Goal: Information Seeking & Learning: Check status

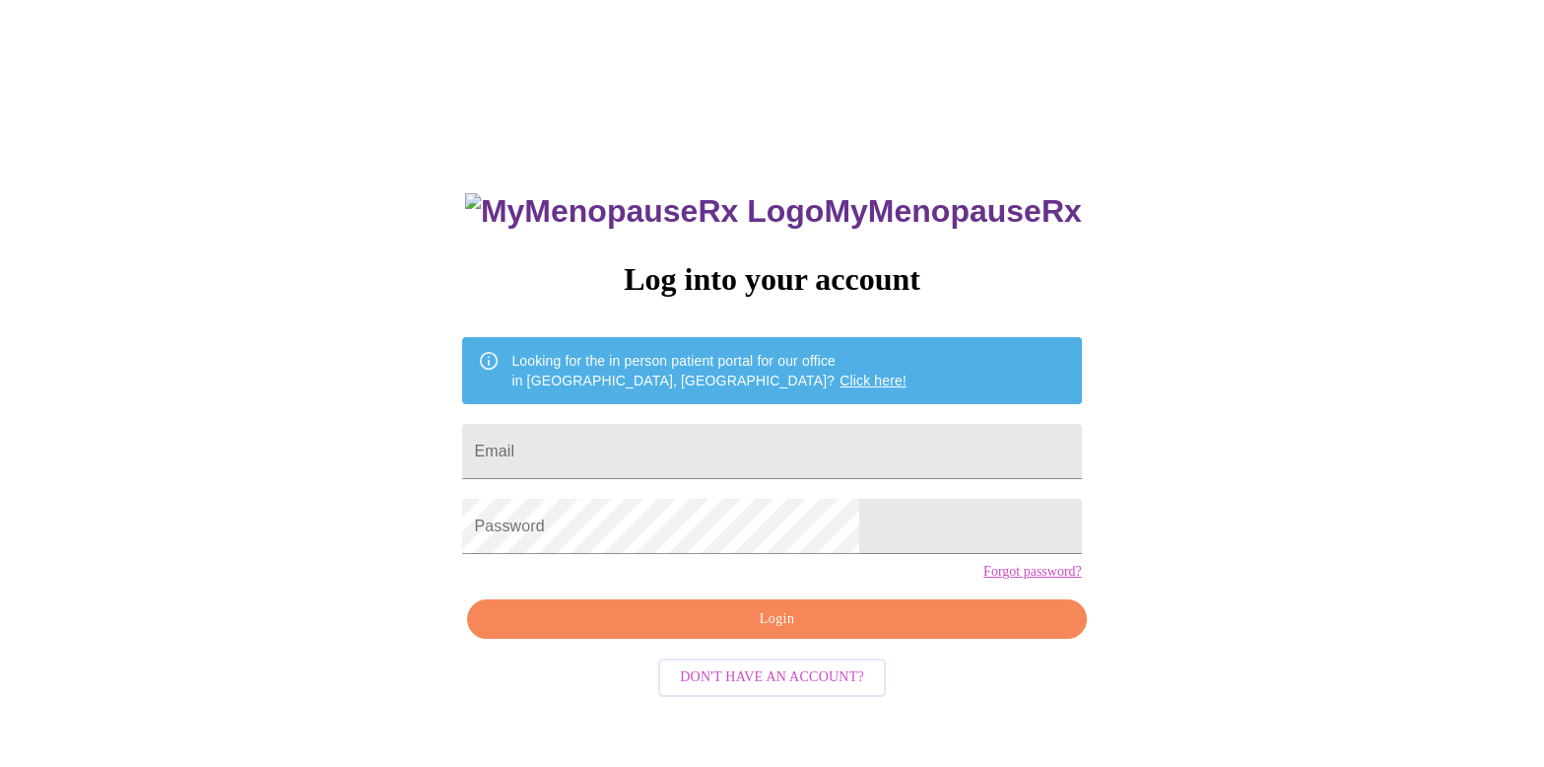
click at [739, 440] on input "Email" at bounding box center [771, 451] width 619 height 55
type input "[EMAIL_ADDRESS][DOMAIN_NAME]"
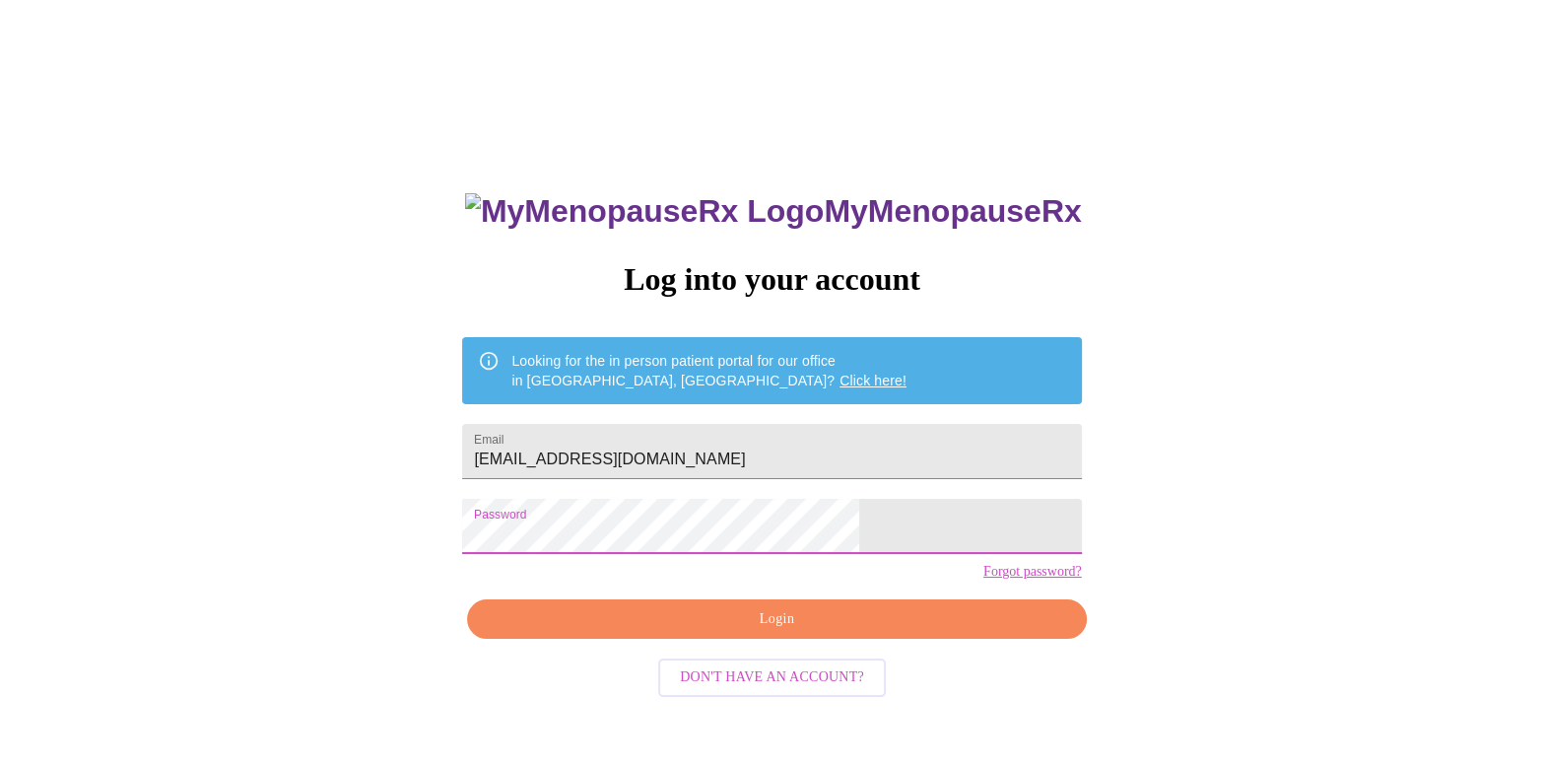
click at [706, 632] on span "Login" at bounding box center [777, 619] width 574 height 25
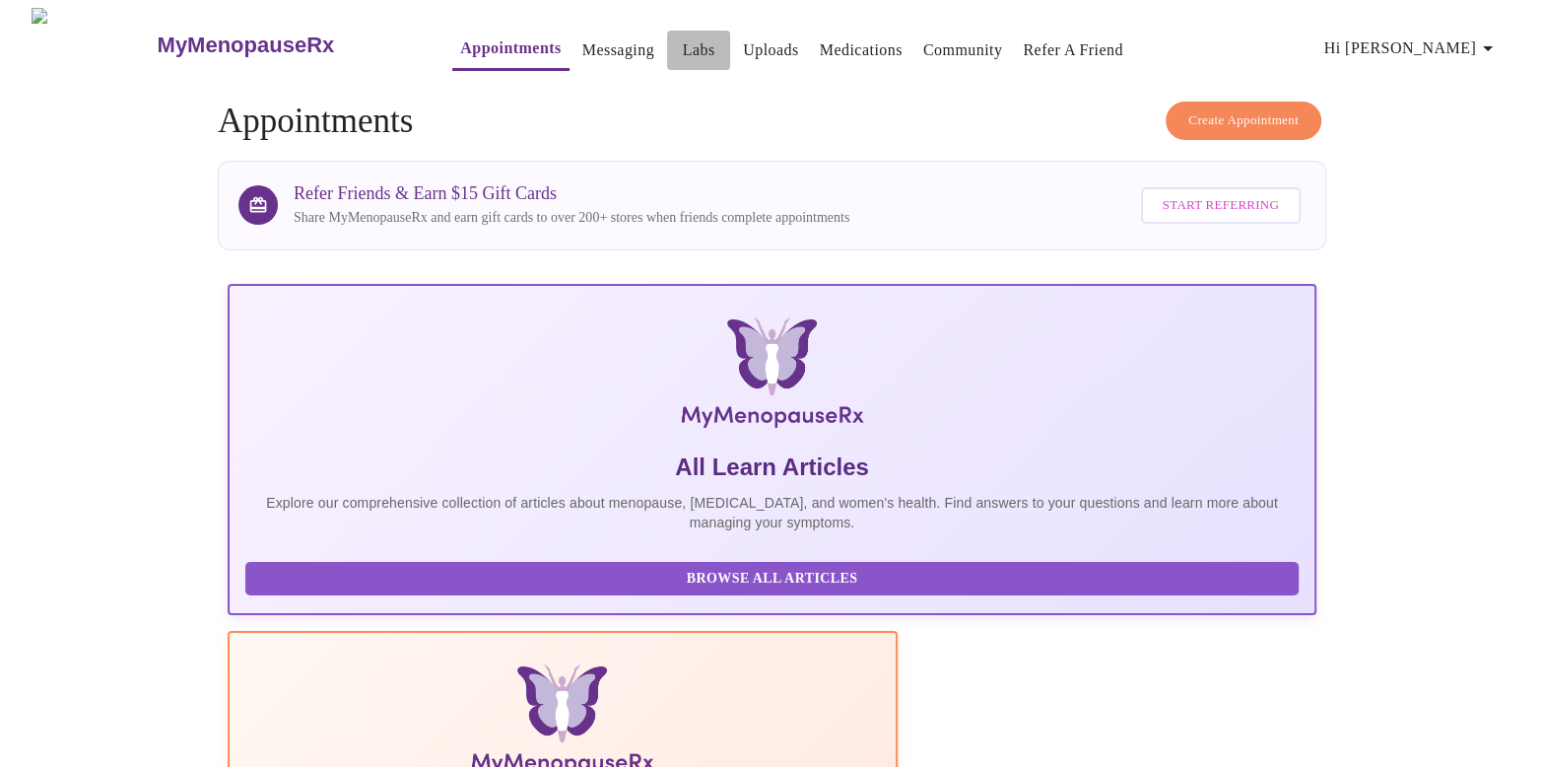
click at [683, 39] on link "Labs" at bounding box center [699, 50] width 33 height 28
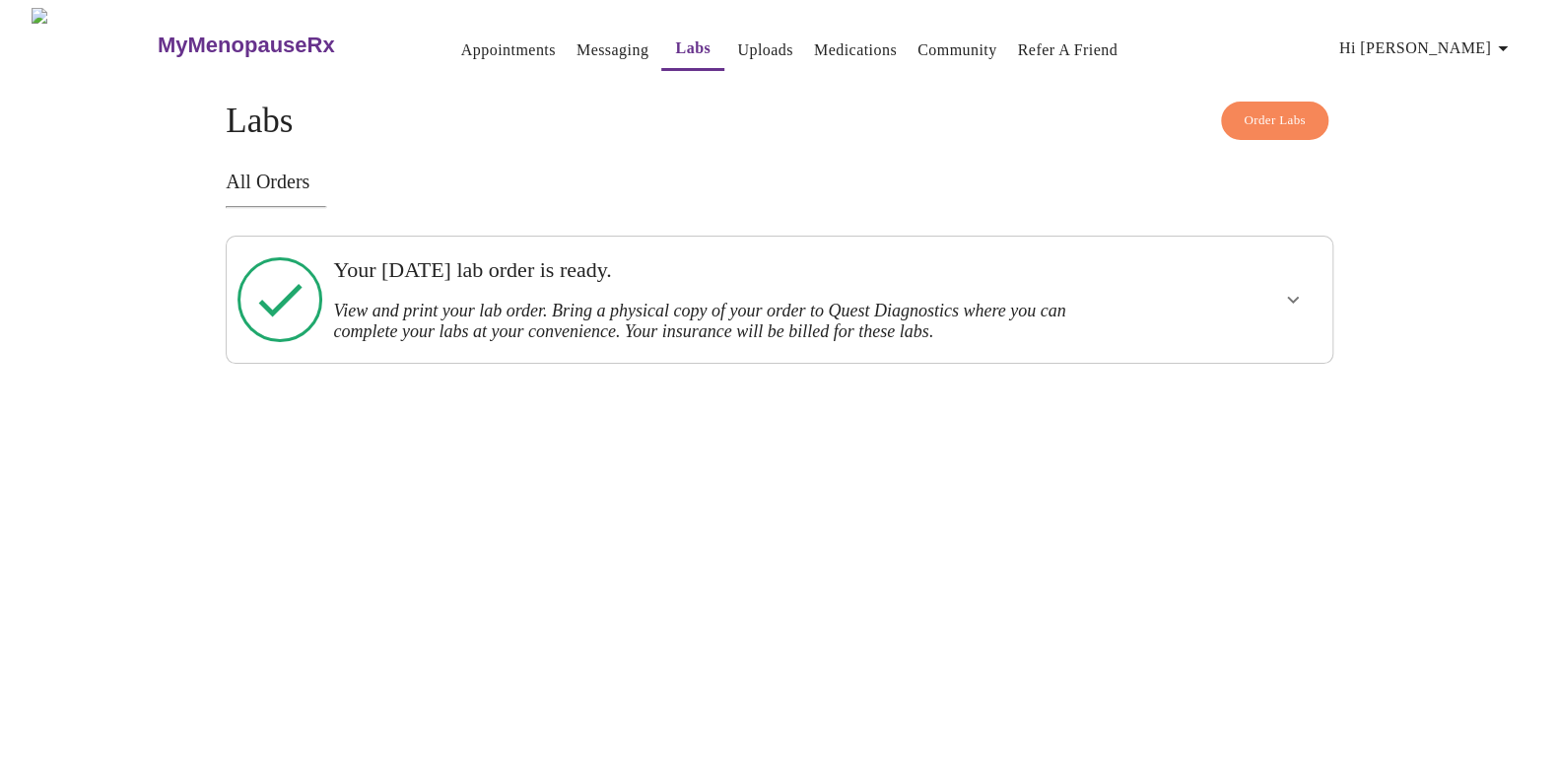
click at [916, 276] on h3 "Your [DATE] lab order is ready." at bounding box center [725, 270] width 785 height 26
click at [1290, 291] on icon "show more" at bounding box center [1293, 300] width 24 height 24
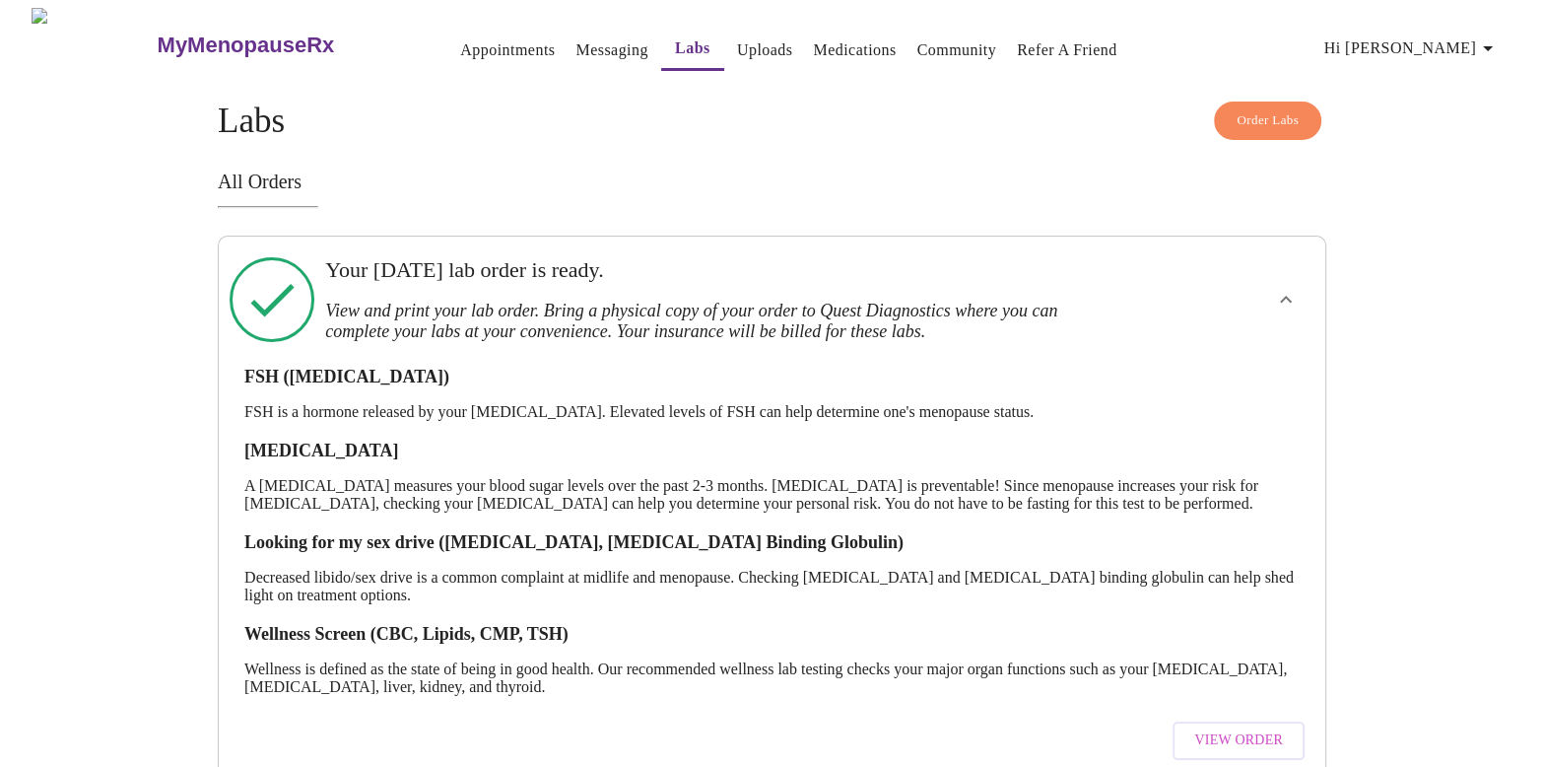
scroll to position [71, 0]
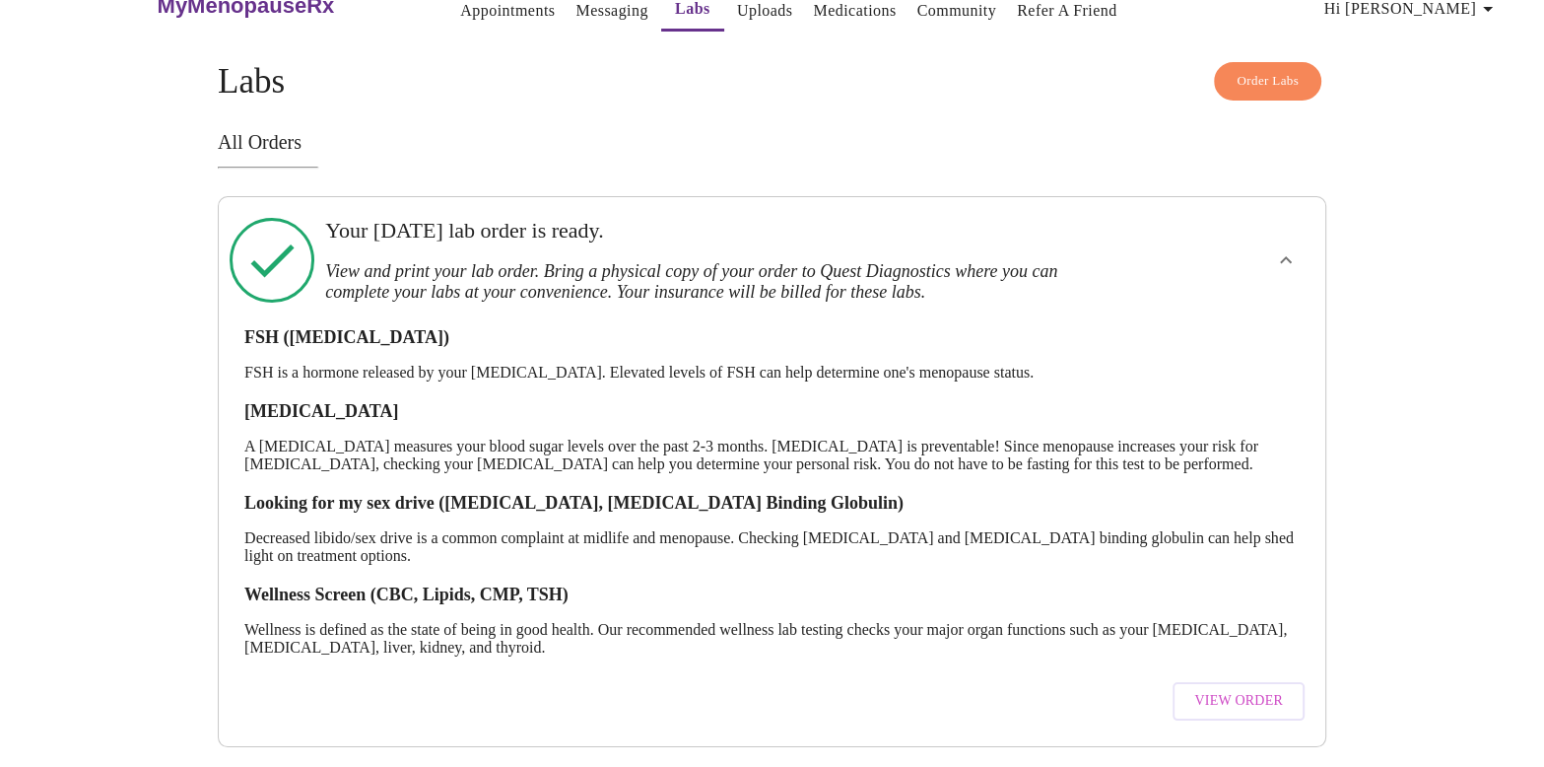
click at [1244, 689] on span "View Order" at bounding box center [1238, 701] width 89 height 25
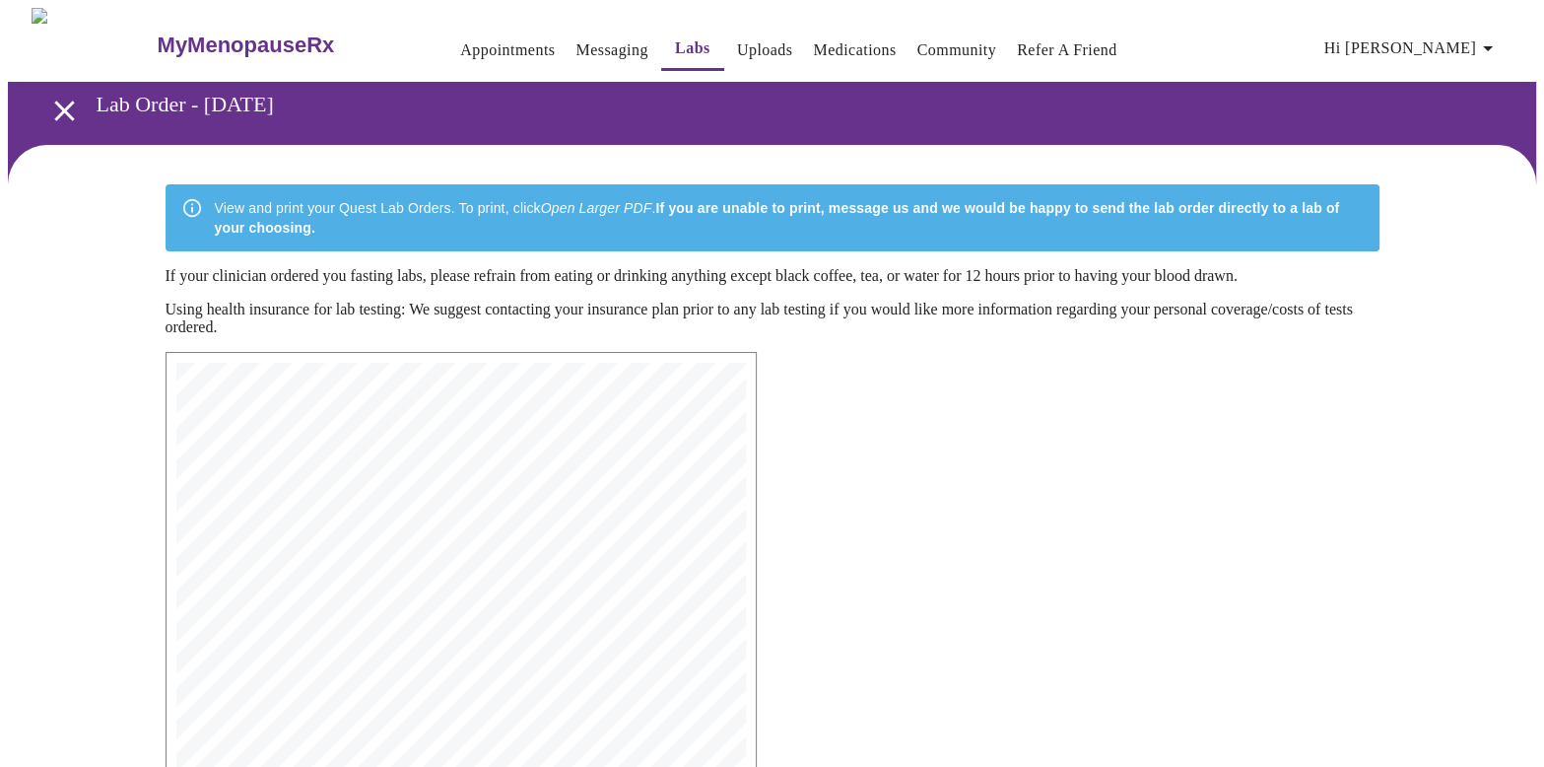
scroll to position [443, 0]
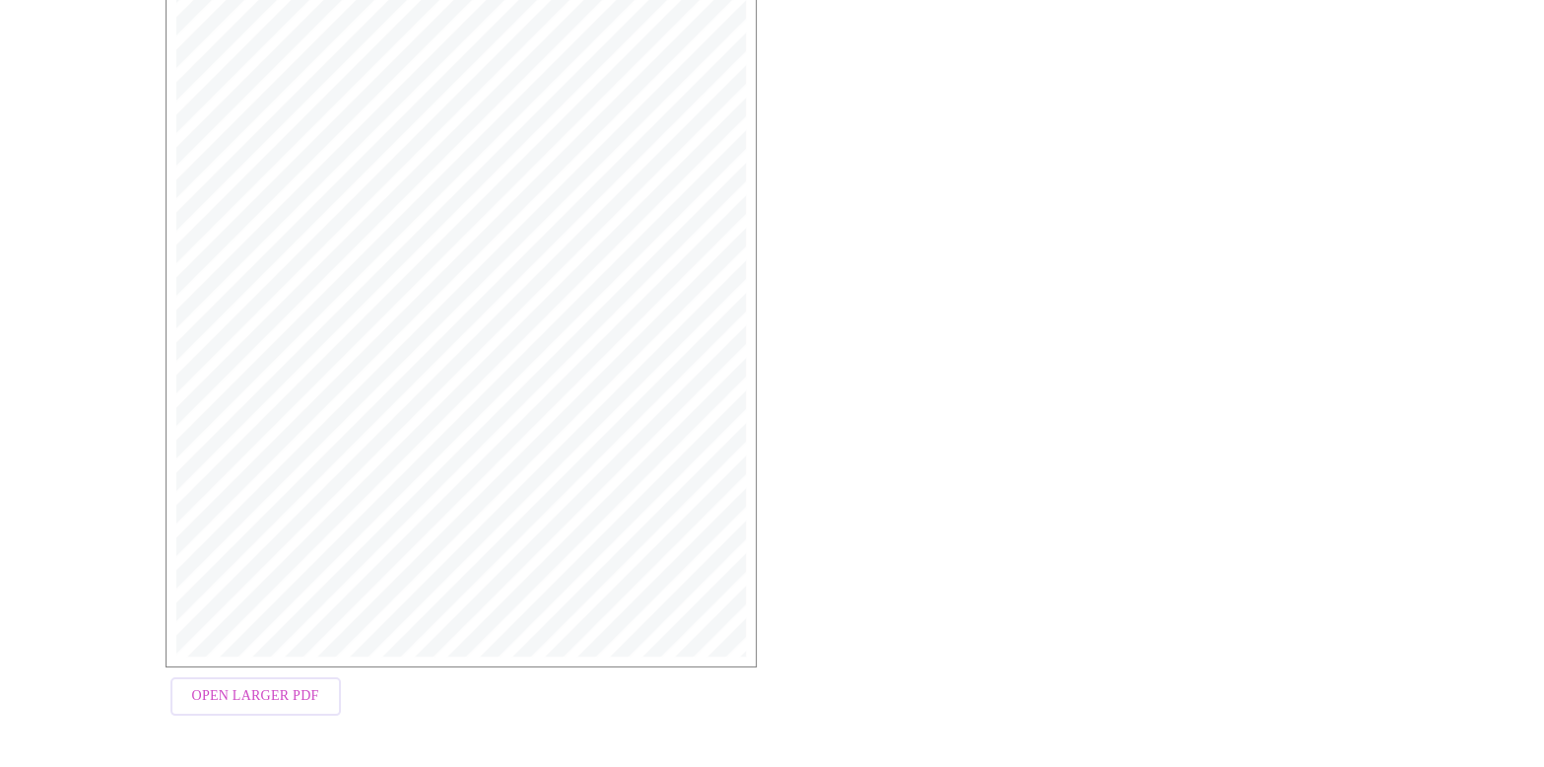
click at [266, 692] on span "Open Larger PDF" at bounding box center [255, 696] width 127 height 25
